Goal: Information Seeking & Learning: Learn about a topic

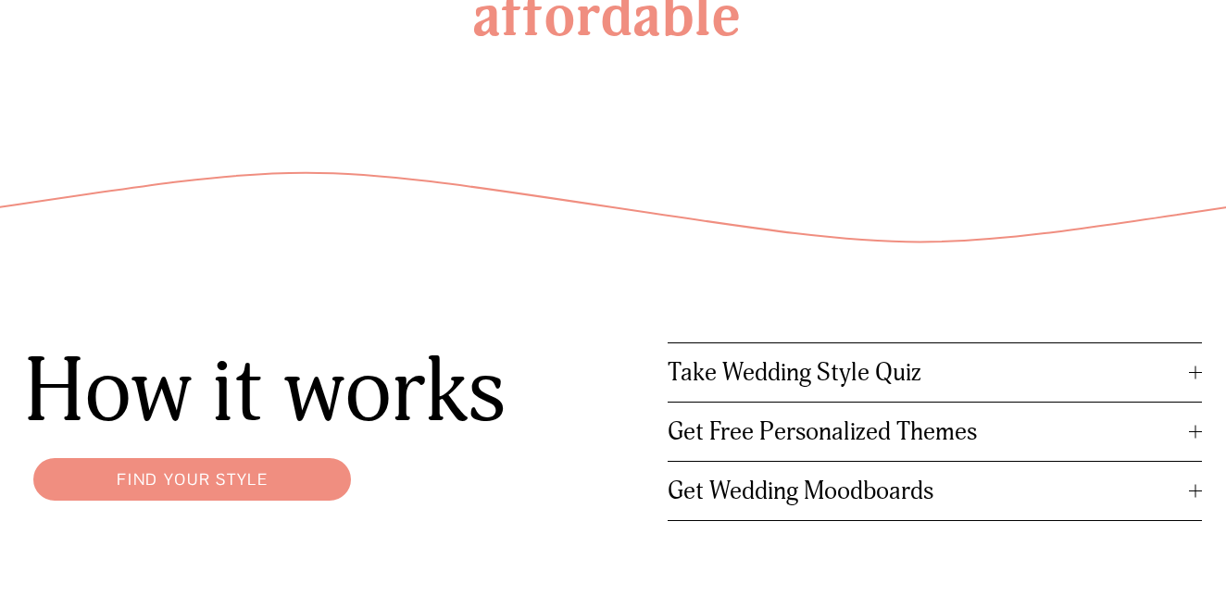
scroll to position [2086, 0]
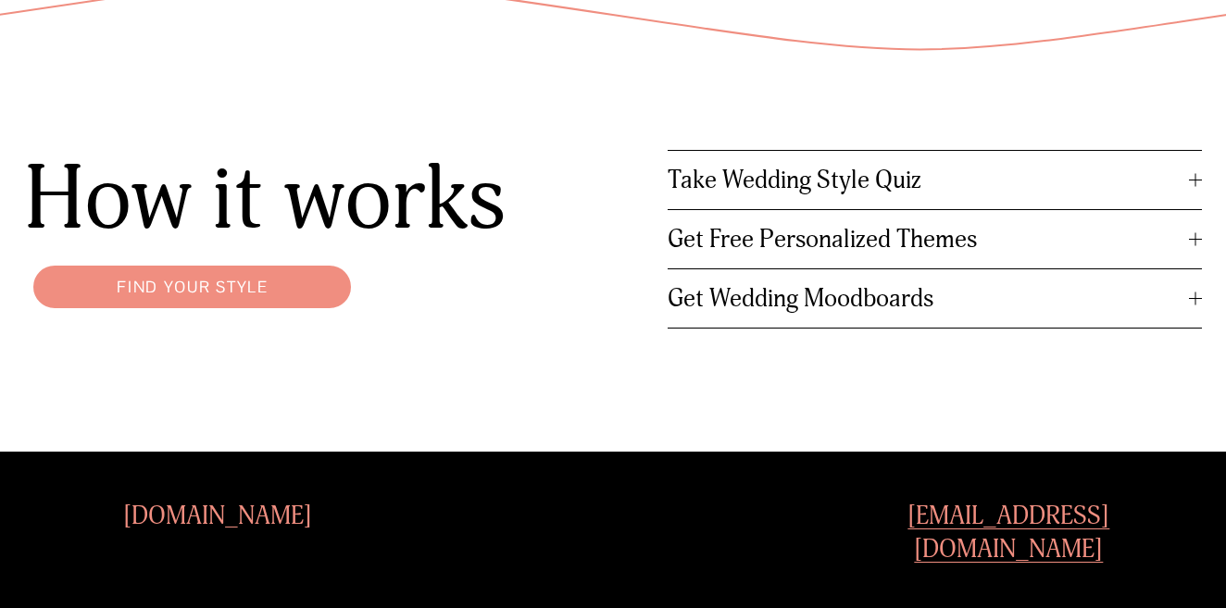
click at [1000, 180] on span "Take Wedding Style Quiz" at bounding box center [927, 180] width 521 height 31
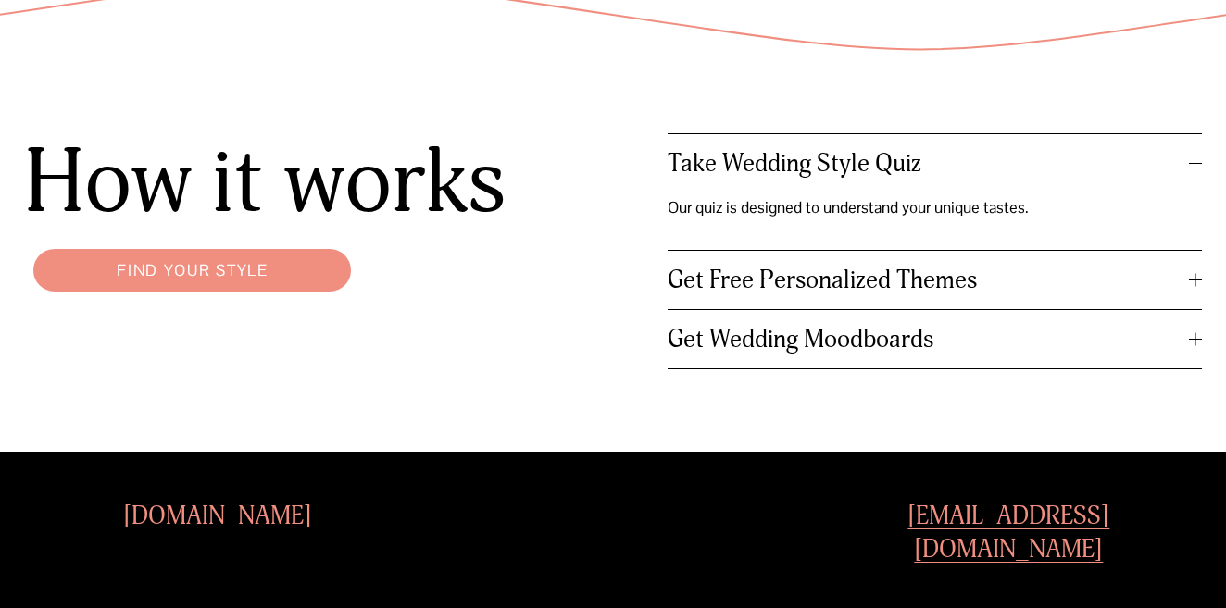
click at [990, 215] on p "Our quiz is designed to understand your unique tastes." at bounding box center [854, 208] width 374 height 30
click at [919, 169] on span "Take Wedding Style Quiz" at bounding box center [927, 163] width 521 height 31
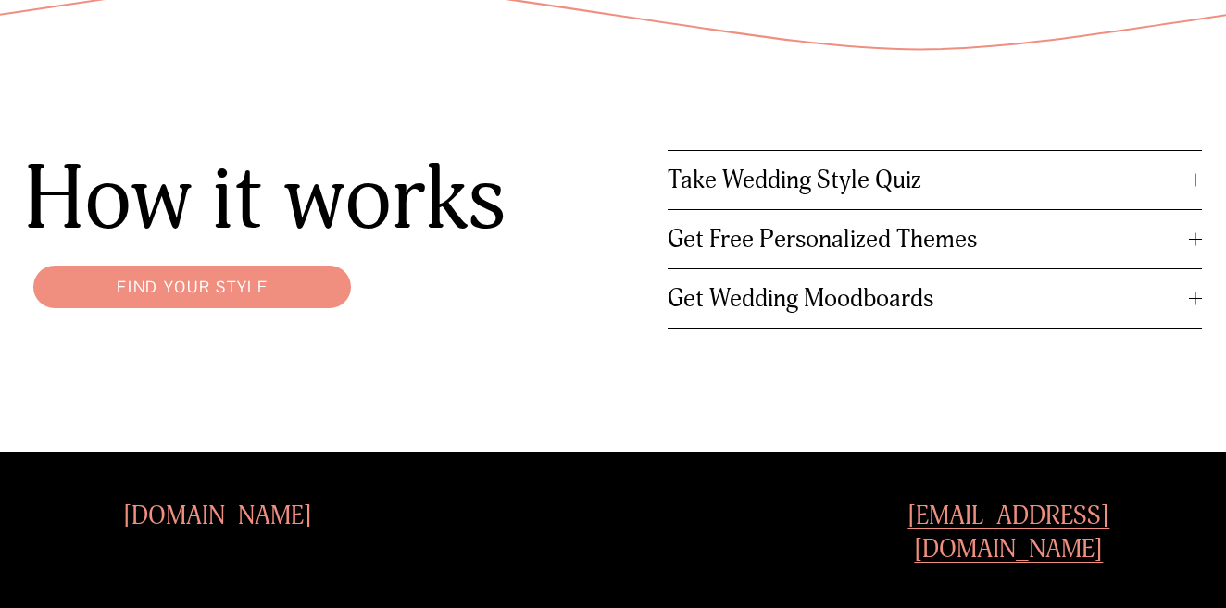
click at [934, 247] on span "Get Free Personalized Themes" at bounding box center [927, 239] width 521 height 31
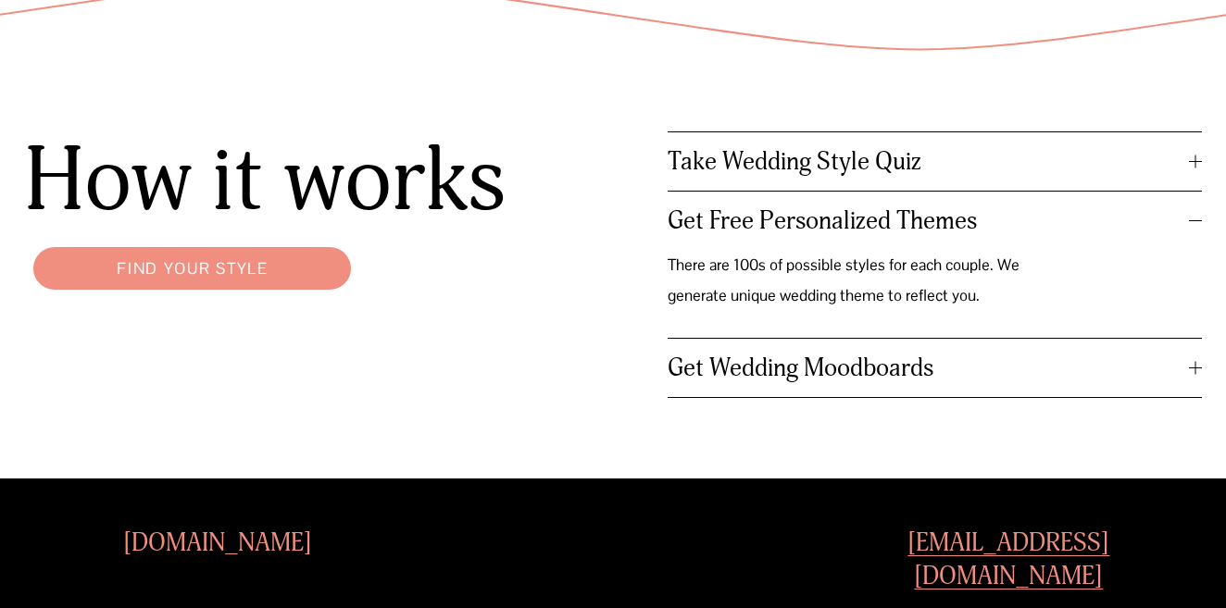
click at [917, 375] on span "Get Wedding Moodboards" at bounding box center [927, 368] width 521 height 31
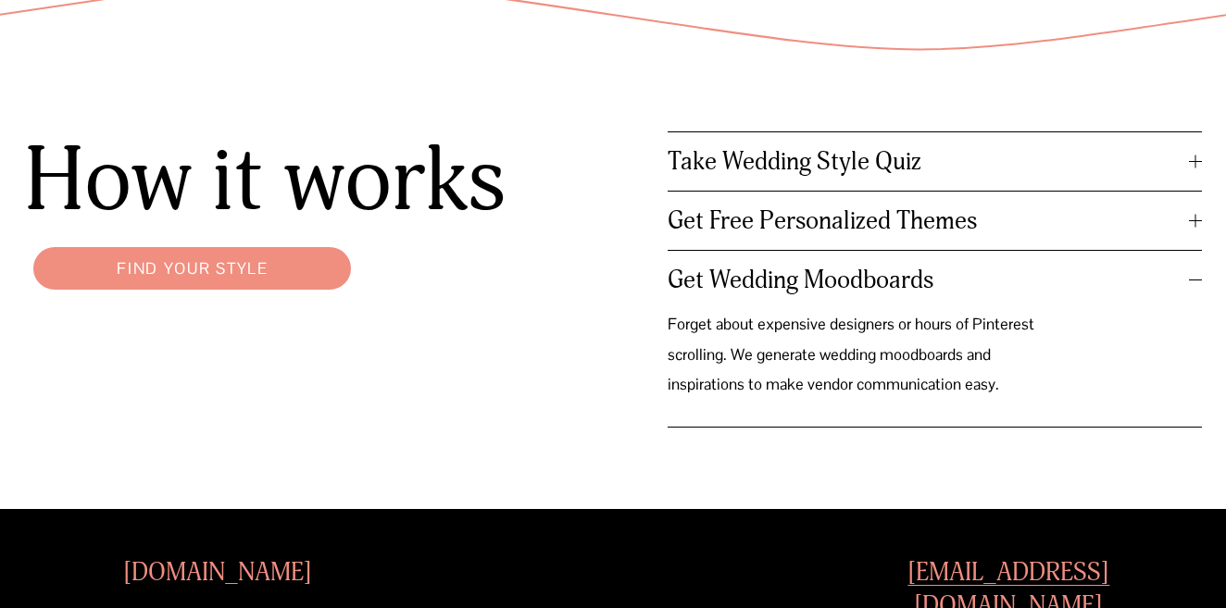
click at [193, 268] on link "Find your style" at bounding box center [192, 268] width 336 height 61
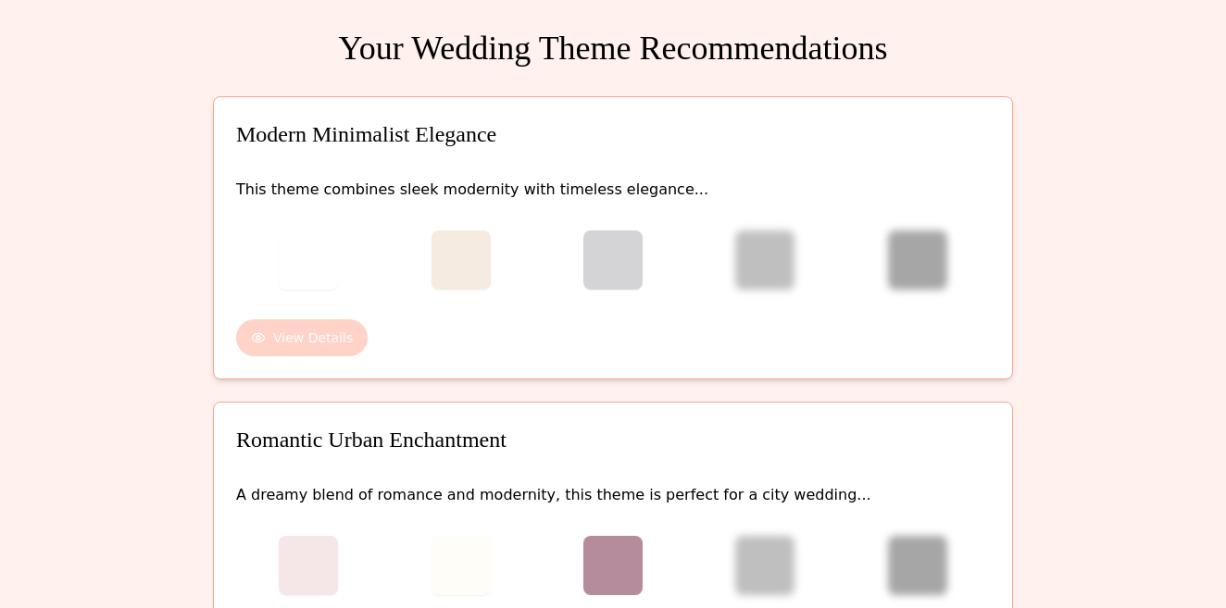
click at [305, 334] on button "View Details" at bounding box center [301, 337] width 131 height 37
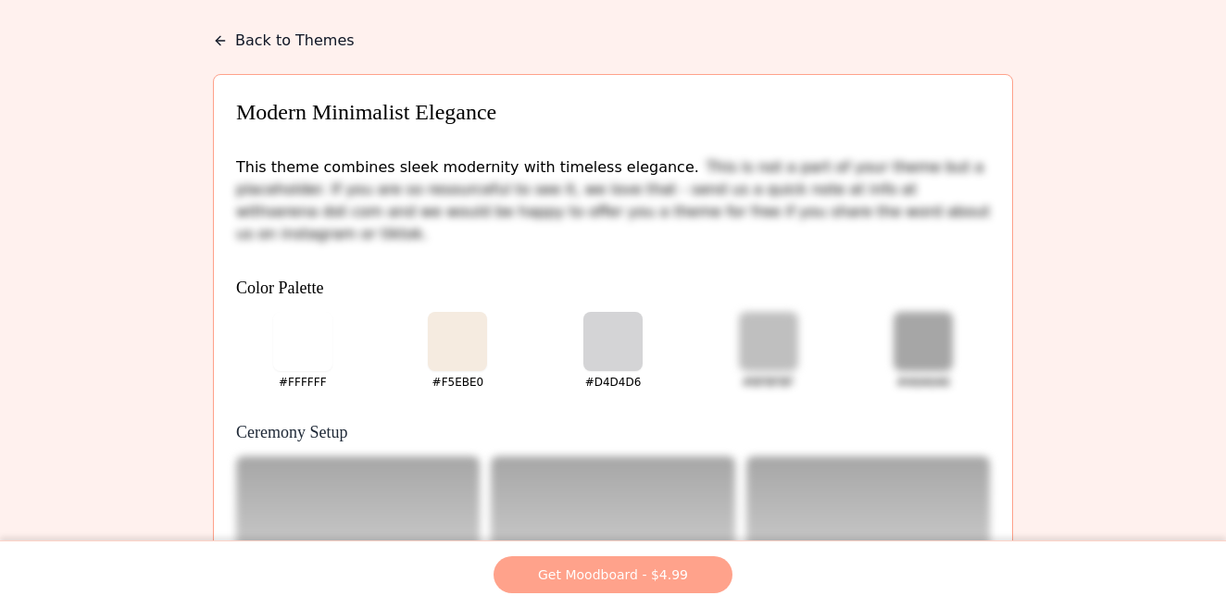
click at [277, 36] on button "Back to Themes" at bounding box center [284, 41] width 142 height 22
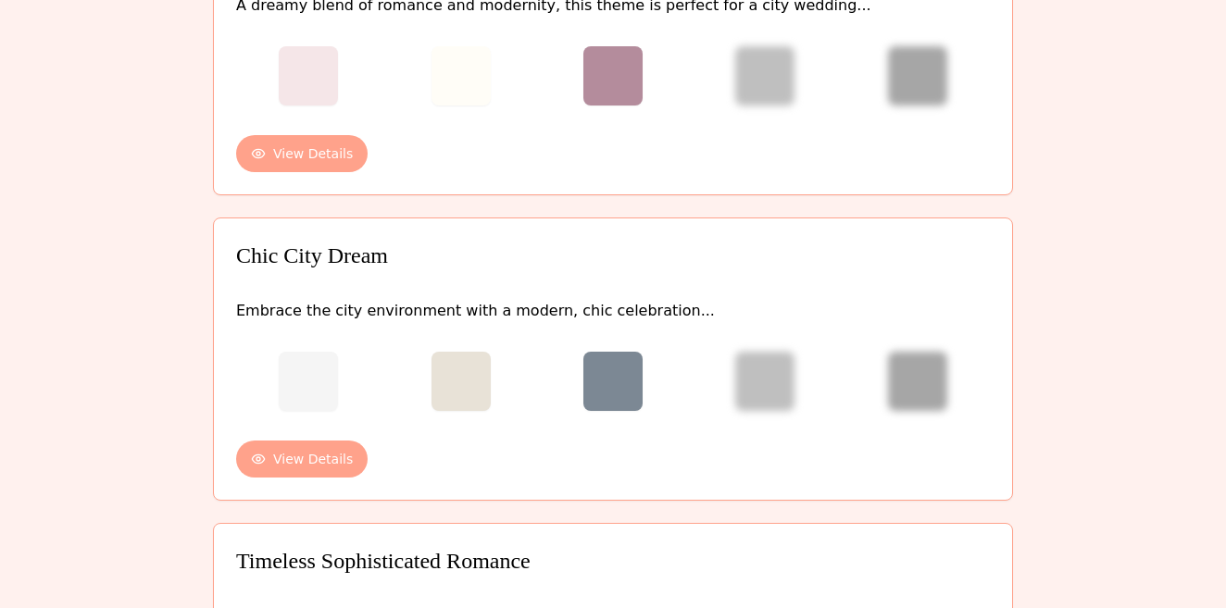
scroll to position [572, 0]
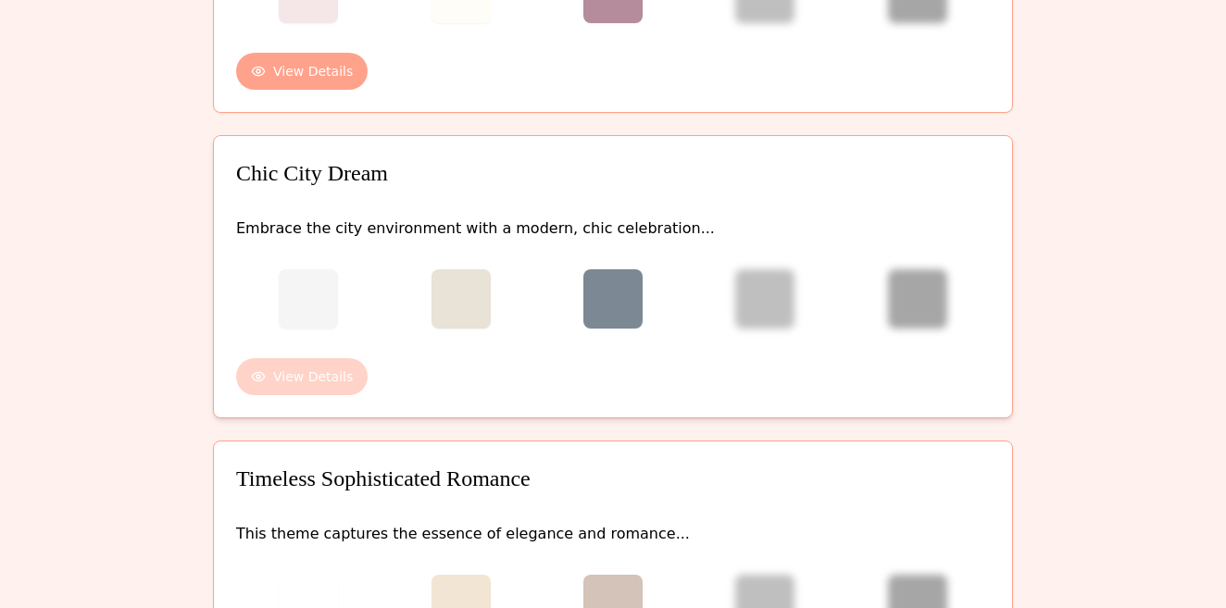
click at [308, 380] on button "View Details" at bounding box center [301, 376] width 131 height 37
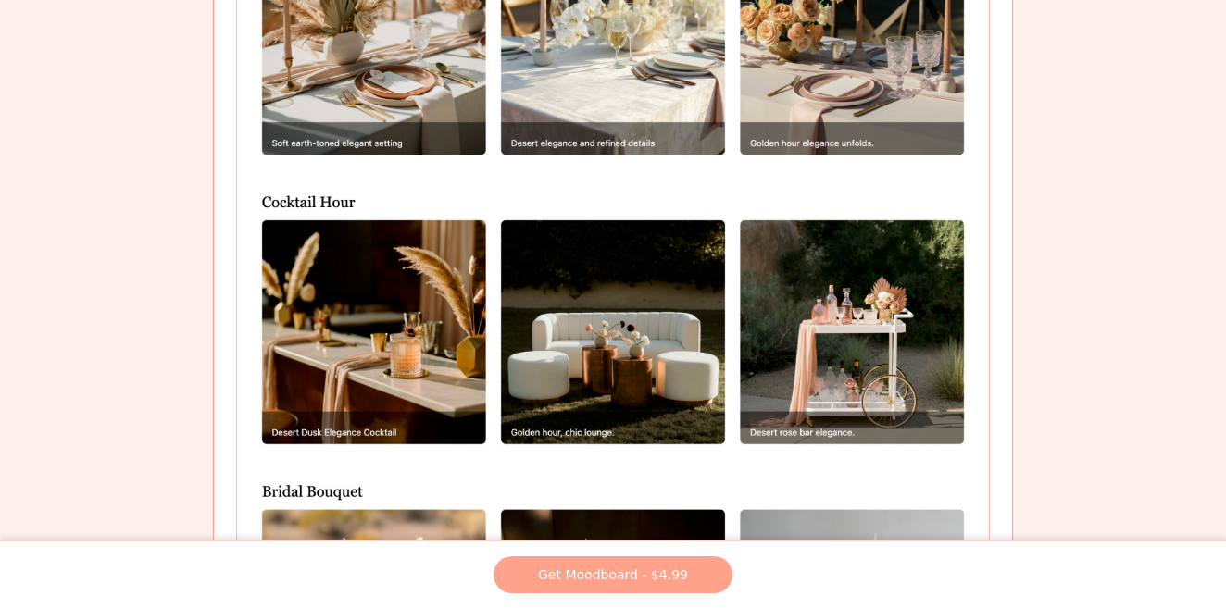
scroll to position [1862, 0]
